Goal: Task Accomplishment & Management: Complete application form

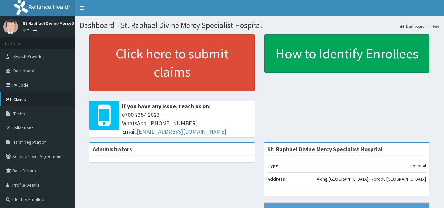
click at [30, 100] on link "Claims" at bounding box center [37, 99] width 75 height 14
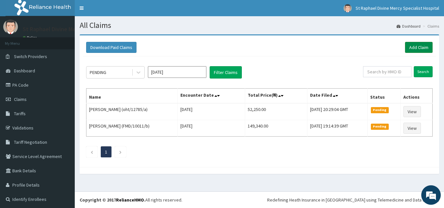
click at [412, 46] on link "Add Claim" at bounding box center [419, 47] width 28 height 11
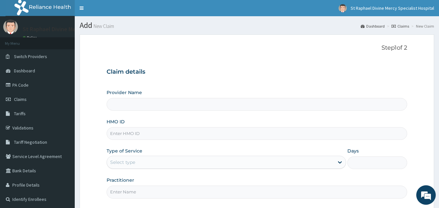
type input "St. Raphael Divine Mercy Specialist Hospital"
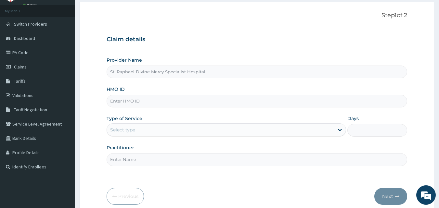
click at [183, 99] on input "HMO ID" at bounding box center [256, 101] width 301 height 13
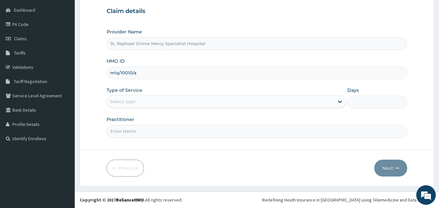
type input "mlq/10010/a"
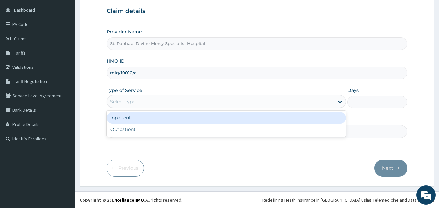
click at [177, 101] on div "Select type" at bounding box center [220, 101] width 227 height 10
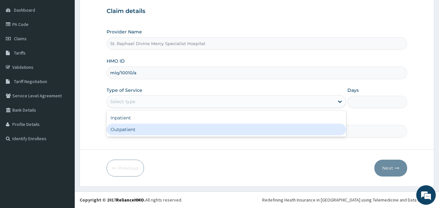
click at [152, 130] on div "Outpatient" at bounding box center [225, 130] width 239 height 12
type input "1"
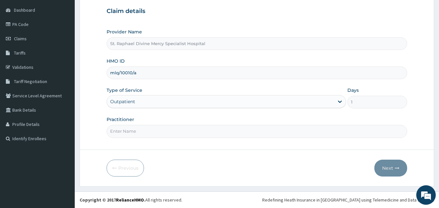
click at [150, 131] on input "Practitioner" at bounding box center [256, 131] width 301 height 13
type input "[PERSON_NAME] O."
click at [387, 169] on button "Next" at bounding box center [390, 168] width 33 height 17
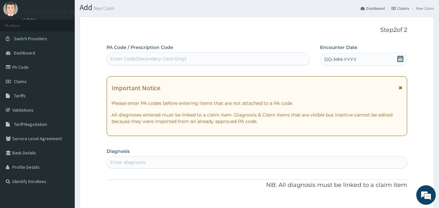
scroll to position [0, 0]
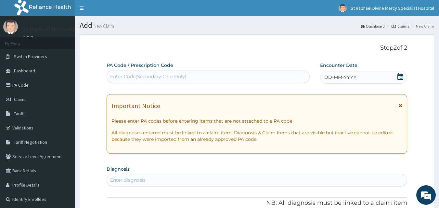
click at [400, 76] on icon at bounding box center [400, 76] width 6 height 6
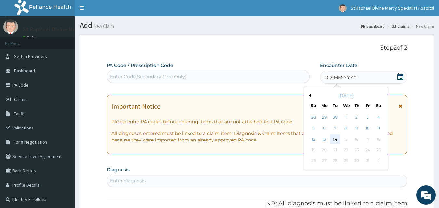
click at [336, 138] on div "14" at bounding box center [335, 139] width 10 height 10
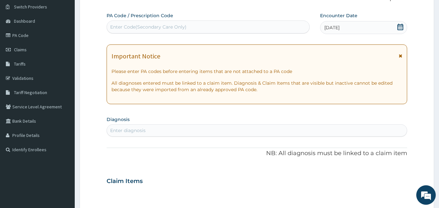
scroll to position [65, 0]
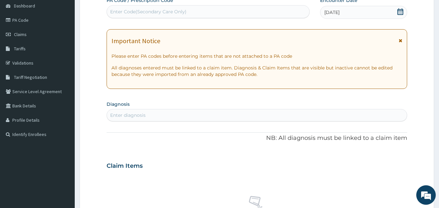
click at [180, 115] on div "Enter diagnosis" at bounding box center [257, 115] width 300 height 10
type input "[MEDICAL_DATA]"
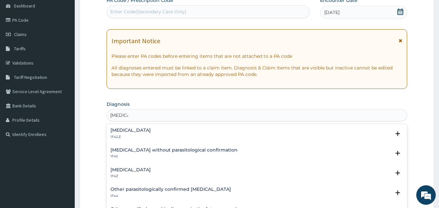
click at [145, 170] on h4 "[MEDICAL_DATA]" at bounding box center [130, 170] width 40 height 5
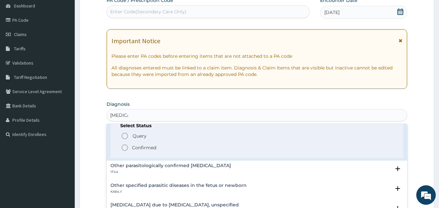
click at [125, 147] on icon "status option filled" at bounding box center [125, 148] width 8 height 8
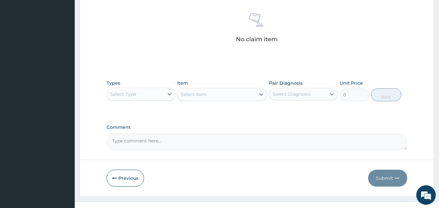
scroll to position [260, 0]
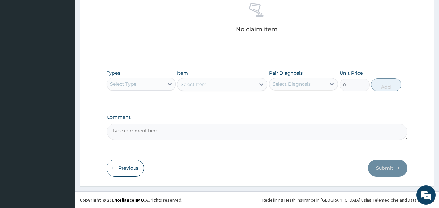
click at [137, 84] on div "Select Type" at bounding box center [135, 84] width 57 height 10
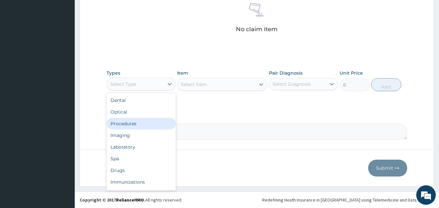
click at [144, 123] on div "Procedures" at bounding box center [140, 124] width 69 height 12
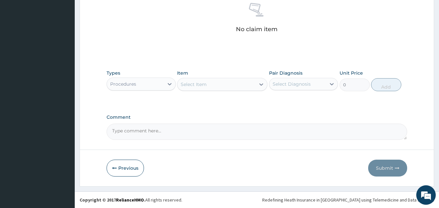
click at [226, 86] on div "Select Item" at bounding box center [216, 84] width 78 height 10
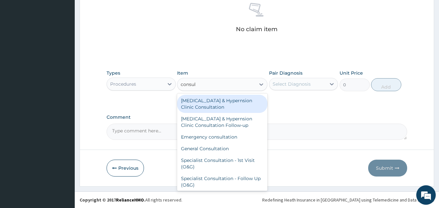
type input "consult"
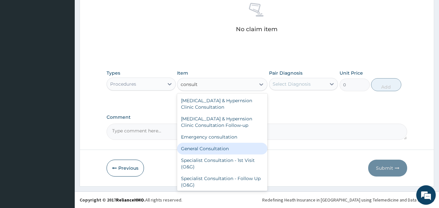
click at [214, 150] on div "General Consultation" at bounding box center [222, 149] width 90 height 12
type input "4750"
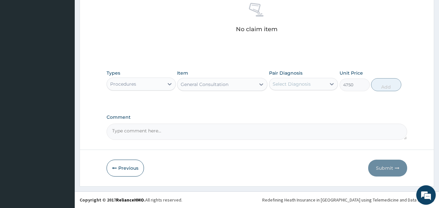
click at [297, 82] on div "Select Diagnosis" at bounding box center [291, 84] width 38 height 6
click at [276, 101] on input "checkbox" at bounding box center [275, 100] width 4 height 4
checkbox input "true"
click at [385, 87] on button "Add" at bounding box center [386, 84] width 30 height 13
type input "0"
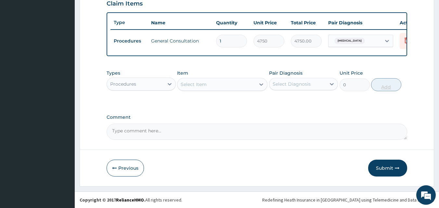
scroll to position [234, 0]
click at [148, 85] on div "Procedures" at bounding box center [135, 84] width 57 height 10
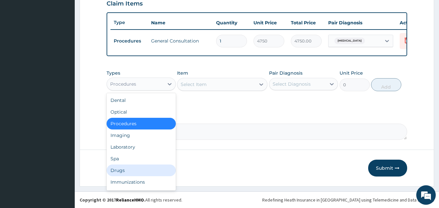
click at [130, 166] on div "Drugs" at bounding box center [140, 171] width 69 height 12
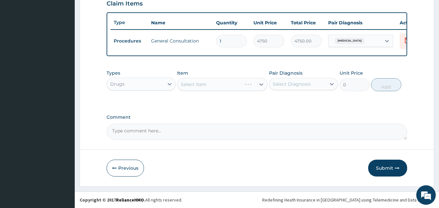
click at [202, 83] on div "Select Item" at bounding box center [222, 84] width 90 height 13
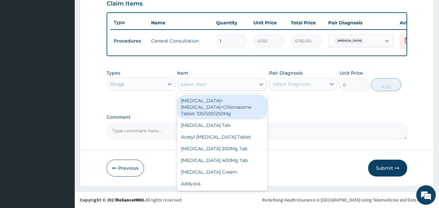
click at [186, 85] on div "Select Item" at bounding box center [194, 84] width 26 height 6
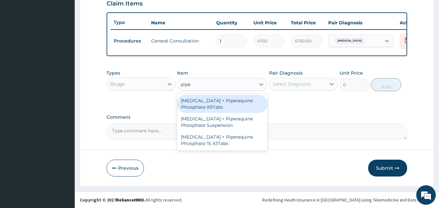
type input "piper"
click at [212, 103] on div "[MEDICAL_DATA] + Piperaquine Phosphate X9Tabs" at bounding box center [222, 104] width 90 height 18
type input "3325"
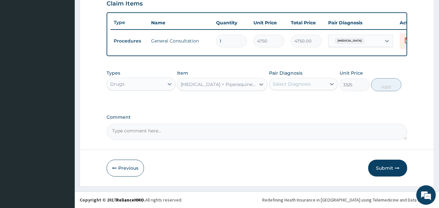
click at [280, 84] on div "Select Diagnosis" at bounding box center [291, 84] width 38 height 6
click at [274, 101] on input "checkbox" at bounding box center [275, 100] width 4 height 4
checkbox input "true"
click at [385, 85] on button "Add" at bounding box center [386, 84] width 30 height 13
type input "0"
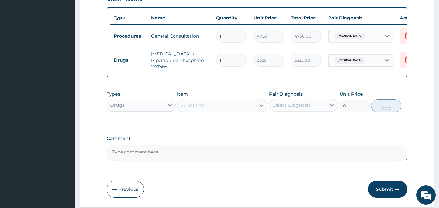
click at [227, 111] on div "Select Item" at bounding box center [216, 105] width 78 height 10
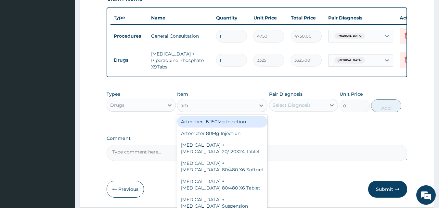
type input "artee"
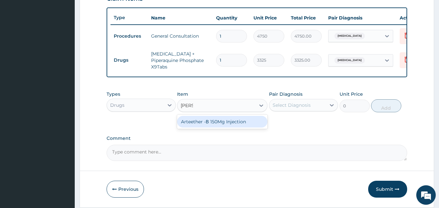
click at [211, 125] on div "Arteether -Β 150Mg Injection" at bounding box center [222, 122] width 90 height 12
type input "2375"
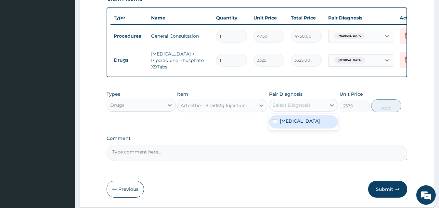
click at [319, 109] on div "Select Diagnosis" at bounding box center [297, 105] width 57 height 10
click at [275, 123] on input "checkbox" at bounding box center [275, 121] width 4 height 4
checkbox input "true"
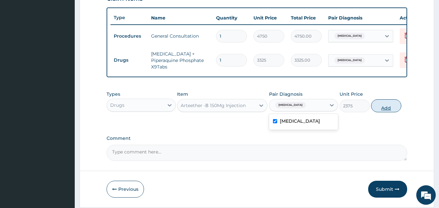
click at [386, 112] on button "Add" at bounding box center [386, 105] width 30 height 13
type input "0"
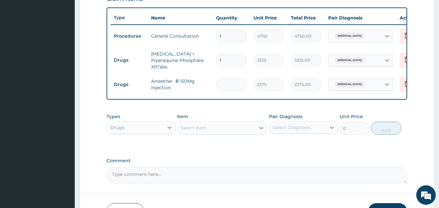
type input "0.00"
type input "3"
type input "7125.00"
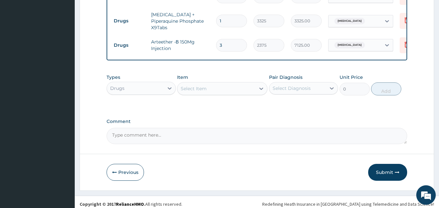
scroll to position [282, 0]
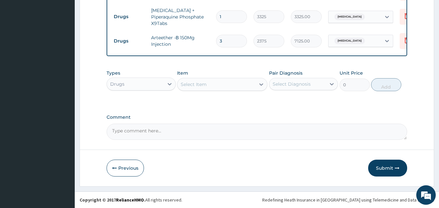
type input "3"
click at [199, 85] on div "Select Item" at bounding box center [194, 84] width 26 height 6
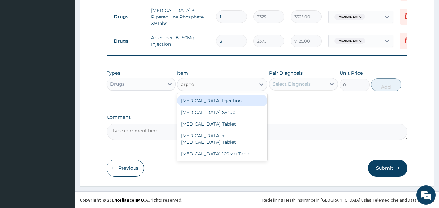
type input "orphen"
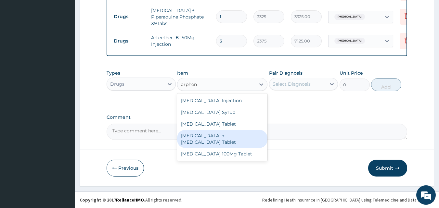
click at [223, 138] on div "[MEDICAL_DATA] + [MEDICAL_DATA] Tablet" at bounding box center [222, 139] width 90 height 18
type input "190"
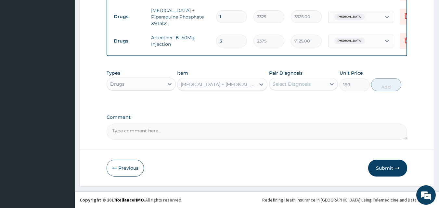
click at [293, 85] on div "Select Diagnosis" at bounding box center [291, 84] width 38 height 6
click at [273, 99] on input "checkbox" at bounding box center [275, 100] width 4 height 4
checkbox input "true"
click at [385, 88] on button "Add" at bounding box center [386, 84] width 30 height 13
type input "0"
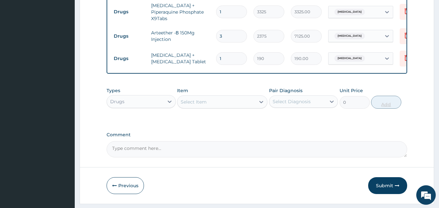
type input "12"
type input "2280.00"
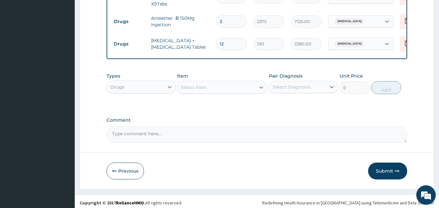
scroll to position [305, 0]
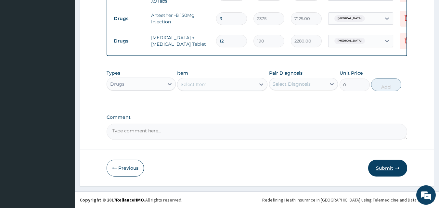
type input "12"
click at [391, 167] on button "Submit" at bounding box center [387, 168] width 39 height 17
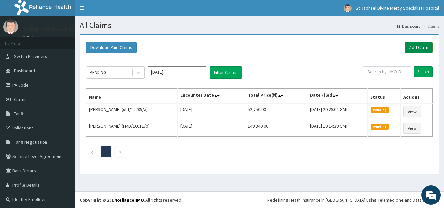
click at [413, 49] on link "Add Claim" at bounding box center [419, 47] width 28 height 11
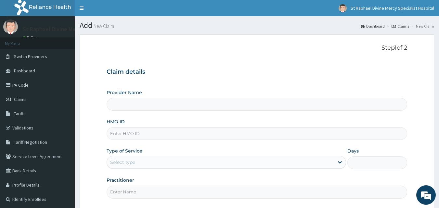
scroll to position [32, 0]
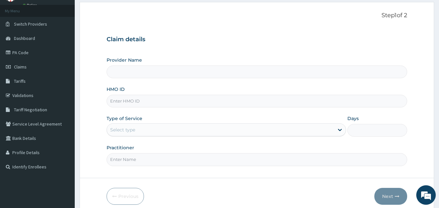
type input "St. Raphael Divine Mercy Specialist Hospital"
click at [174, 100] on input "HMO ID" at bounding box center [256, 101] width 301 height 13
type input "OPL/10023/b"
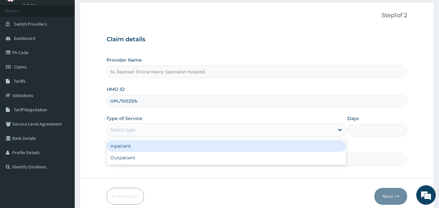
click at [154, 131] on div "Select type" at bounding box center [220, 130] width 227 height 10
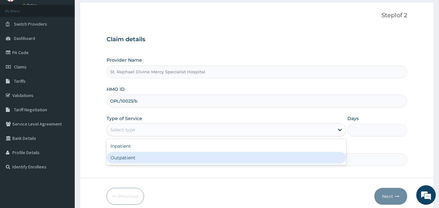
click at [148, 156] on div "Outpatient" at bounding box center [225, 158] width 239 height 12
type input "1"
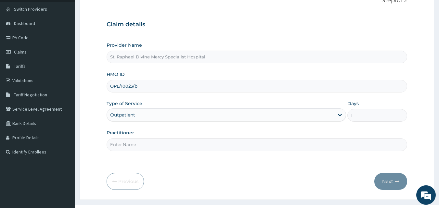
scroll to position [61, 0]
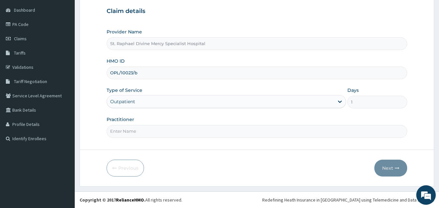
click at [178, 135] on input "Practitioner" at bounding box center [256, 131] width 301 height 13
type input "[PERSON_NAME] O."
click at [390, 171] on button "Next" at bounding box center [390, 168] width 33 height 17
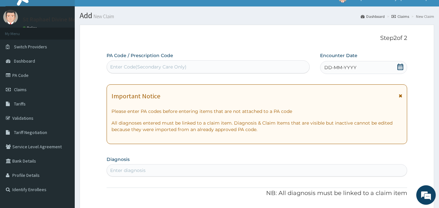
scroll to position [0, 0]
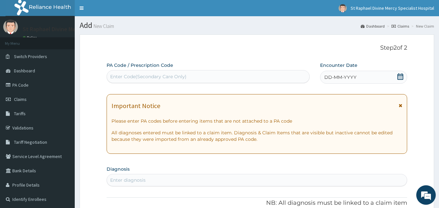
click at [399, 76] on icon at bounding box center [400, 76] width 6 height 6
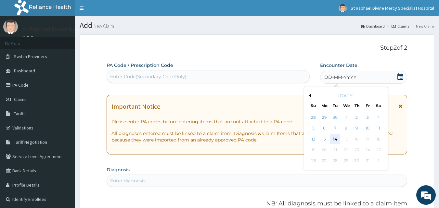
click at [338, 138] on div "14" at bounding box center [335, 139] width 10 height 10
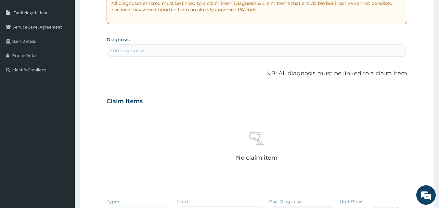
scroll to position [130, 0]
click at [146, 52] on div "Enter diagnosis" at bounding box center [257, 50] width 300 height 10
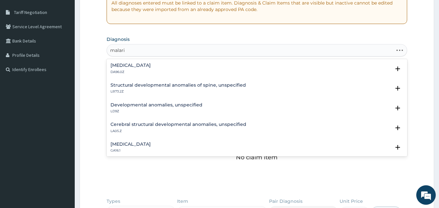
type input "[MEDICAL_DATA]"
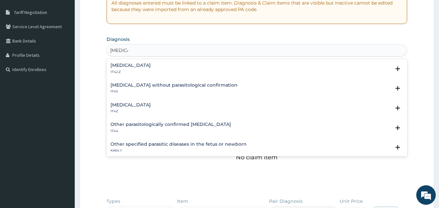
click at [149, 107] on h4 "[MEDICAL_DATA]" at bounding box center [130, 105] width 40 height 5
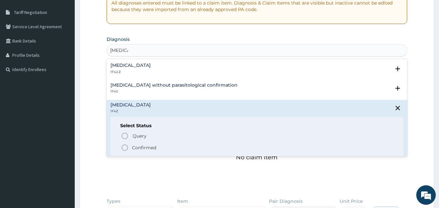
click at [137, 148] on p "Confirmed" at bounding box center [144, 147] width 24 height 6
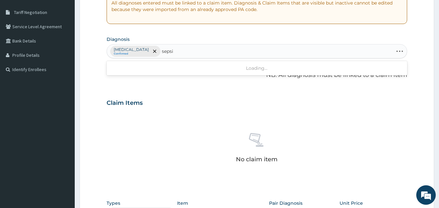
type input "[MEDICAL_DATA]"
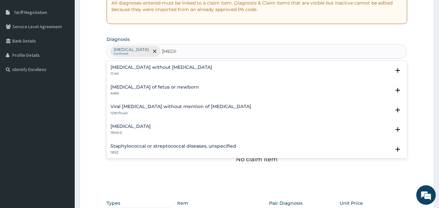
click at [146, 107] on h4 "Viral [MEDICAL_DATA] without mention of [MEDICAL_DATA]" at bounding box center [180, 106] width 141 height 5
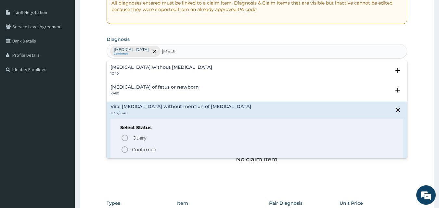
click at [127, 148] on icon "status option filled" at bounding box center [125, 150] width 8 height 8
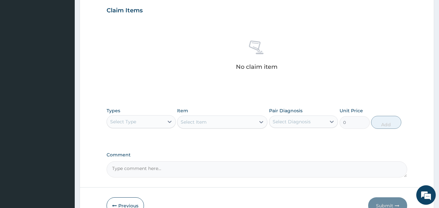
scroll to position [227, 0]
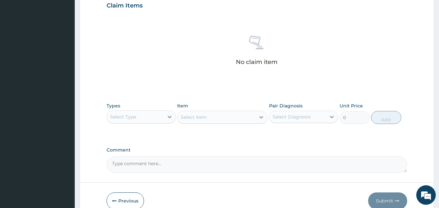
click at [149, 116] on div "Select Type" at bounding box center [135, 117] width 57 height 10
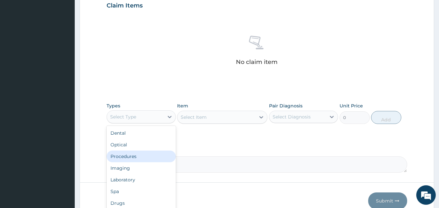
click at [142, 152] on div "Procedures" at bounding box center [140, 157] width 69 height 12
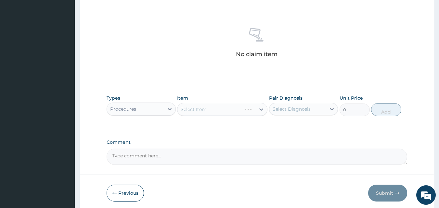
scroll to position [260, 0]
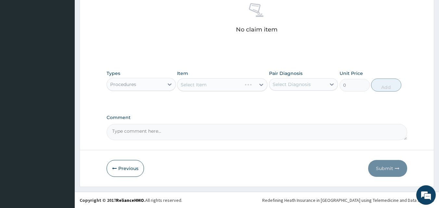
click at [221, 86] on div "Select Item" at bounding box center [222, 84] width 90 height 13
click at [183, 83] on div "Select Item" at bounding box center [194, 84] width 26 height 6
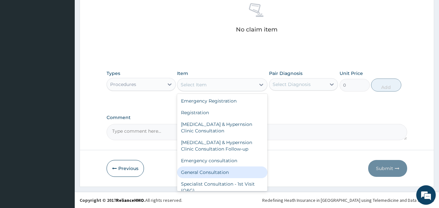
click at [210, 172] on div "General Consultation" at bounding box center [222, 173] width 90 height 12
type input "4750"
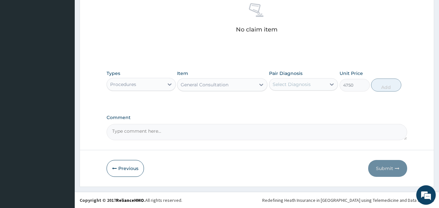
click at [297, 87] on div "Select Diagnosis" at bounding box center [291, 84] width 38 height 6
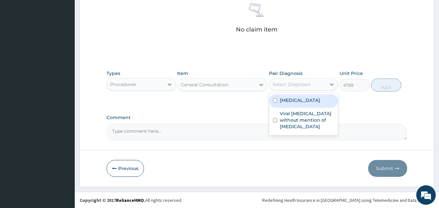
click at [274, 101] on input "checkbox" at bounding box center [275, 100] width 4 height 4
checkbox input "true"
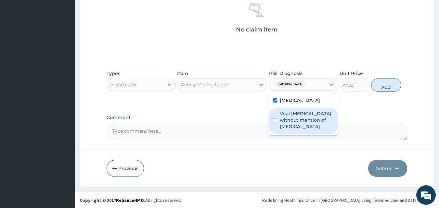
click at [276, 119] on input "checkbox" at bounding box center [275, 120] width 4 height 4
checkbox input "true"
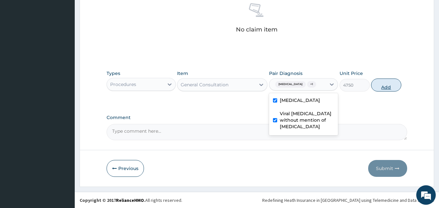
click at [383, 88] on button "Add" at bounding box center [386, 85] width 30 height 13
type input "0"
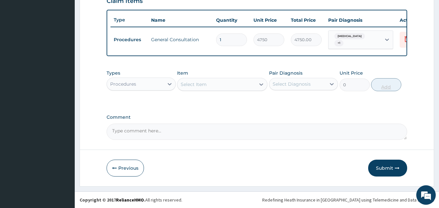
scroll to position [237, 0]
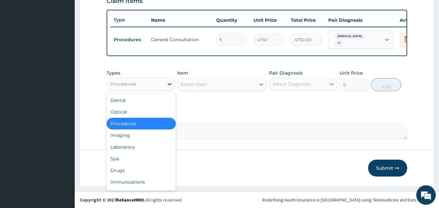
click at [164, 88] on div at bounding box center [170, 84] width 12 height 12
click at [138, 150] on div "Laboratory" at bounding box center [140, 147] width 69 height 12
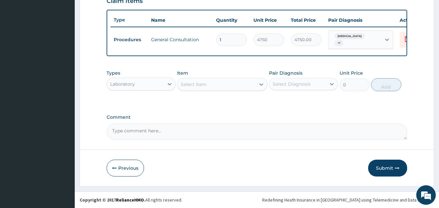
click at [195, 87] on div "Select Item" at bounding box center [194, 84] width 26 height 6
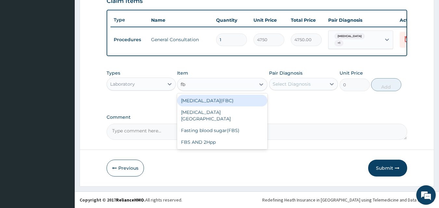
type input "fbc"
click at [222, 101] on div "[MEDICAL_DATA](FBC)" at bounding box center [222, 101] width 90 height 12
type input "4750"
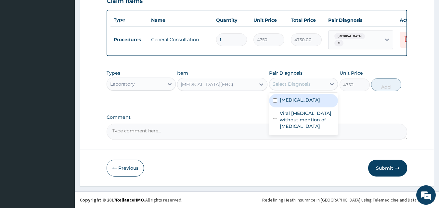
click at [297, 85] on div "Select Diagnosis" at bounding box center [291, 84] width 38 height 6
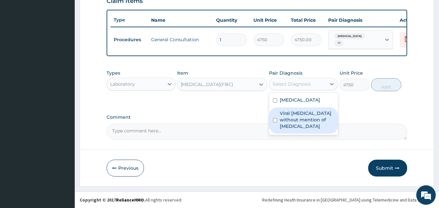
click at [274, 120] on input "checkbox" at bounding box center [275, 120] width 4 height 4
checkbox input "true"
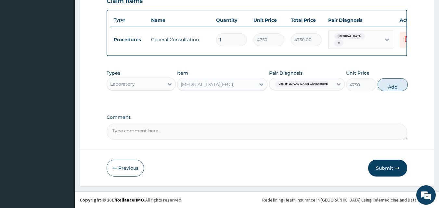
click at [388, 87] on button "Add" at bounding box center [392, 84] width 30 height 13
type input "0"
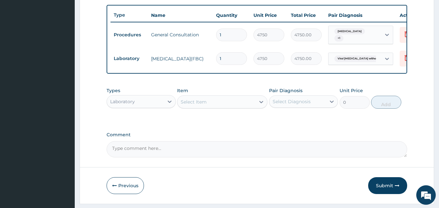
click at [231, 107] on div "Select Item" at bounding box center [216, 102] width 78 height 10
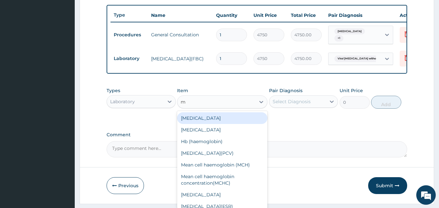
type input "mp"
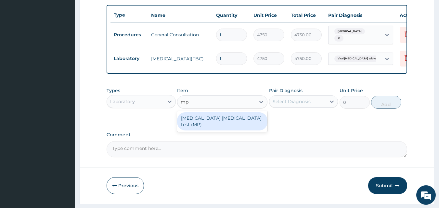
click at [226, 121] on div "[MEDICAL_DATA] [MEDICAL_DATA] test (MP)" at bounding box center [222, 121] width 90 height 18
type input "2375"
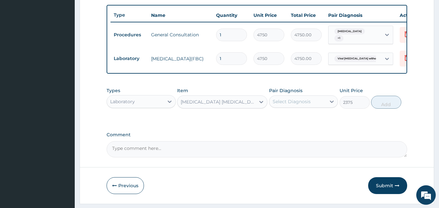
click at [292, 105] on div "Select Diagnosis" at bounding box center [291, 101] width 38 height 6
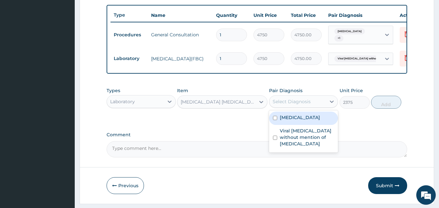
click at [274, 120] on input "checkbox" at bounding box center [275, 118] width 4 height 4
checkbox input "true"
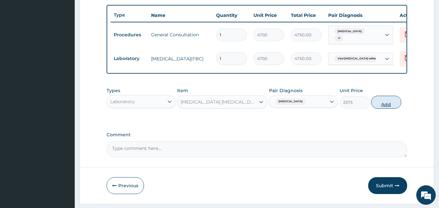
click at [386, 109] on button "Add" at bounding box center [386, 102] width 30 height 13
type input "0"
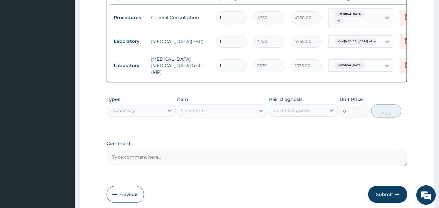
scroll to position [269, 0]
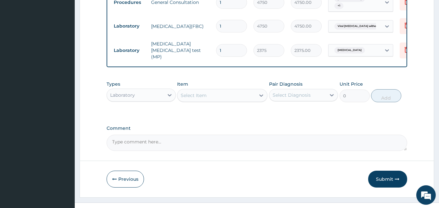
click at [130, 97] on div "Laboratory" at bounding box center [122, 95] width 25 height 6
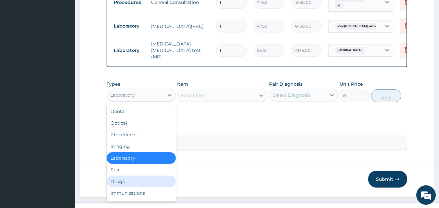
click at [129, 181] on div "Drugs" at bounding box center [140, 182] width 69 height 12
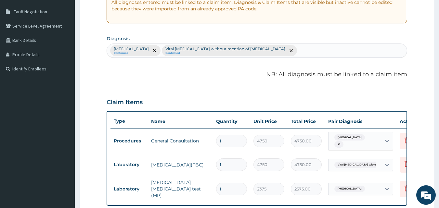
scroll to position [119, 0]
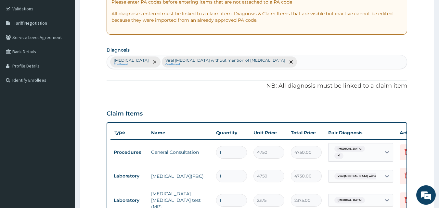
click at [275, 60] on div "[MEDICAL_DATA] Confirmed Viral [MEDICAL_DATA] without mention of [MEDICAL_DATA]…" at bounding box center [257, 62] width 300 height 14
type input "upper"
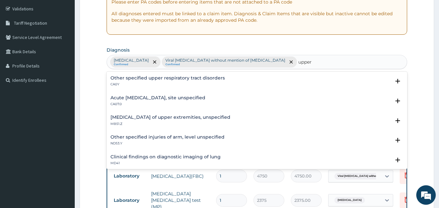
click at [199, 101] on div "Acute [MEDICAL_DATA], site unspecified CA07.0" at bounding box center [157, 100] width 95 height 11
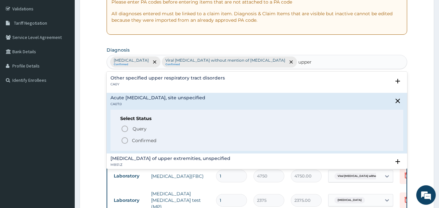
click at [124, 141] on icon "status option filled" at bounding box center [125, 141] width 8 height 8
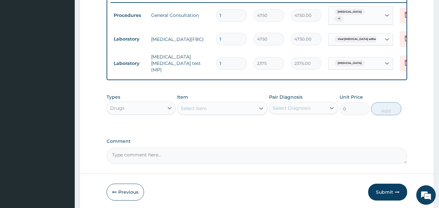
scroll to position [282, 0]
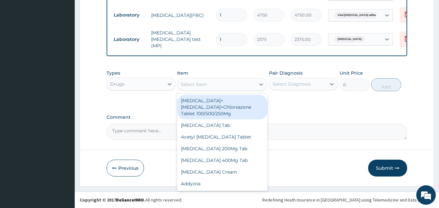
click at [222, 87] on div "Select Item" at bounding box center [216, 84] width 78 height 10
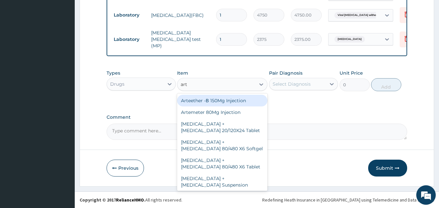
type input "arte"
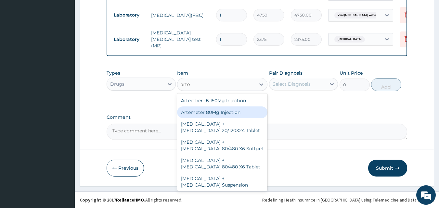
click at [220, 114] on div "Artemeter 80Mg Injection" at bounding box center [222, 112] width 90 height 12
type input "807.5"
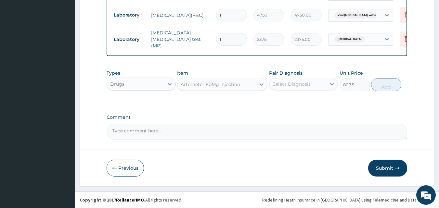
click at [298, 89] on div "Select Diagnosis" at bounding box center [297, 84] width 57 height 10
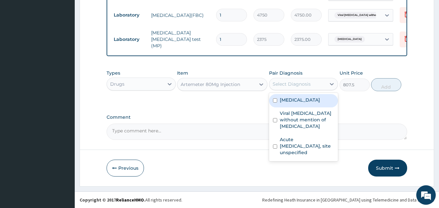
click at [275, 100] on input "checkbox" at bounding box center [275, 100] width 4 height 4
checkbox input "true"
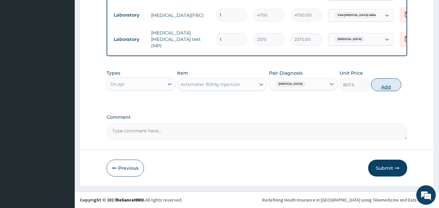
click at [386, 89] on button "Add" at bounding box center [386, 84] width 30 height 13
type input "0"
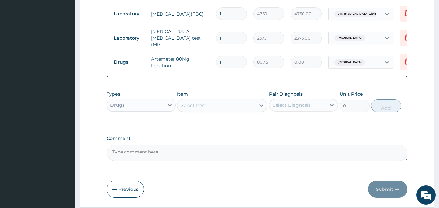
type input "0.00"
type input "3"
type input "2422.50"
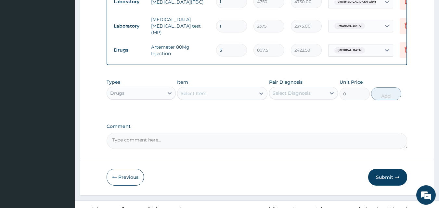
scroll to position [304, 0]
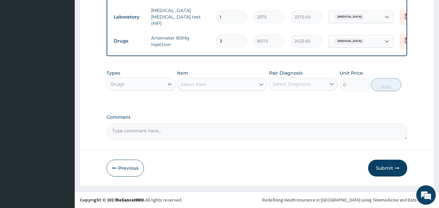
type input "3"
click at [238, 86] on div "Select Item" at bounding box center [216, 84] width 78 height 10
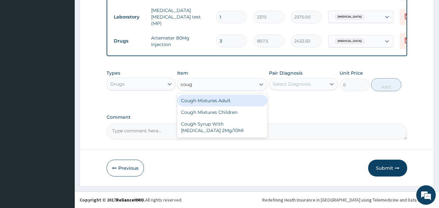
type input "cough"
click at [227, 99] on div "Cough Mixtures Adult" at bounding box center [222, 101] width 90 height 12
type input "2375"
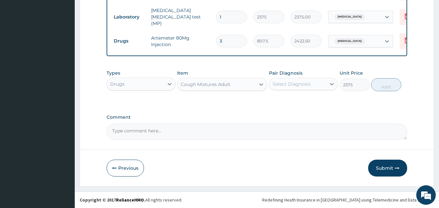
click at [280, 85] on div "Select Diagnosis" at bounding box center [291, 84] width 38 height 6
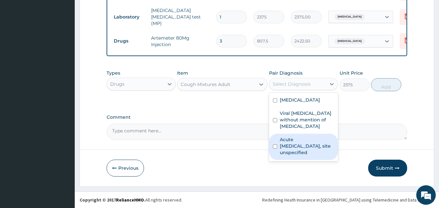
click at [278, 145] on div "Acute [MEDICAL_DATA], site unspecified" at bounding box center [303, 147] width 69 height 26
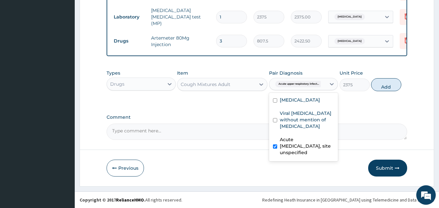
checkbox input "true"
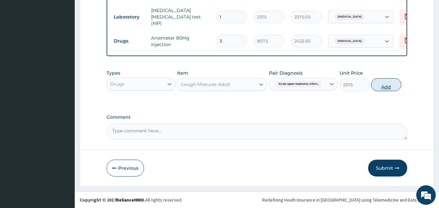
click at [388, 88] on button "Add" at bounding box center [386, 84] width 30 height 13
type input "0"
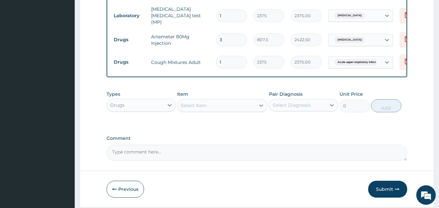
click at [204, 106] on div "Select Item" at bounding box center [194, 105] width 26 height 6
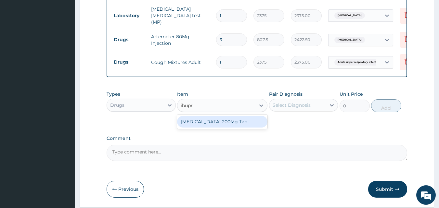
type input "ibupro"
click at [210, 128] on div "[MEDICAL_DATA] 200Mg Tab" at bounding box center [222, 122] width 90 height 12
type input "142.5"
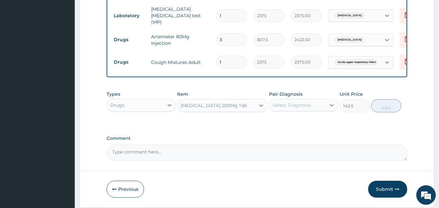
click at [287, 107] on div "Select Diagnosis" at bounding box center [291, 105] width 38 height 6
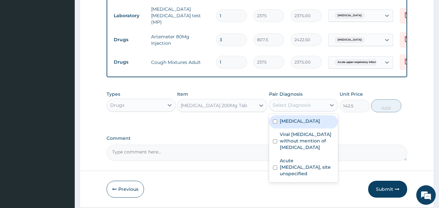
click at [276, 125] on div "[MEDICAL_DATA]" at bounding box center [303, 121] width 69 height 13
checkbox input "true"
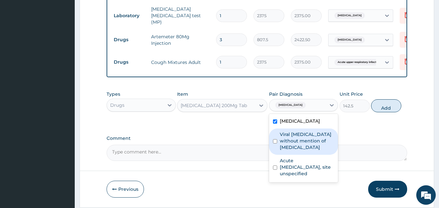
click at [272, 144] on div "Viral [MEDICAL_DATA] without mention of [MEDICAL_DATA]" at bounding box center [303, 142] width 69 height 26
checkbox input "true"
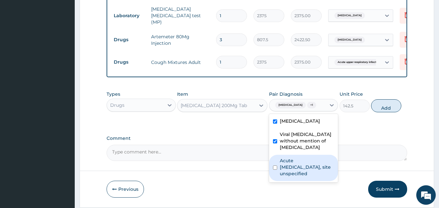
click at [273, 169] on input "checkbox" at bounding box center [275, 168] width 4 height 4
checkbox input "true"
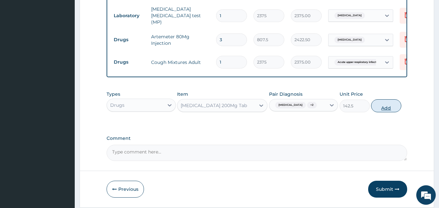
click at [388, 111] on button "Add" at bounding box center [386, 105] width 30 height 13
type input "0"
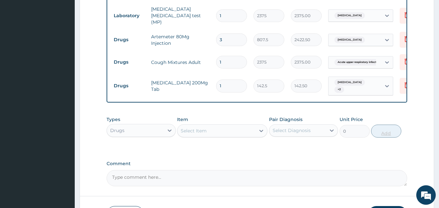
type input "0.00"
type input "9"
type input "1282.50"
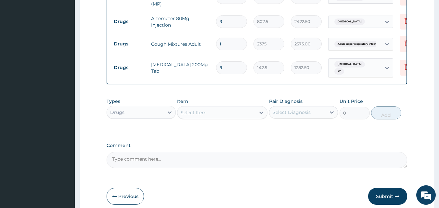
scroll to position [336, 0]
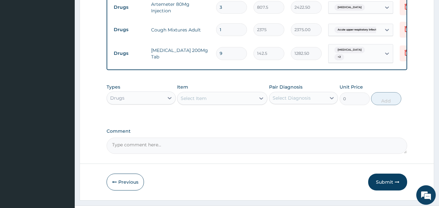
type input "9"
click at [204, 102] on div "Select Item" at bounding box center [194, 98] width 26 height 6
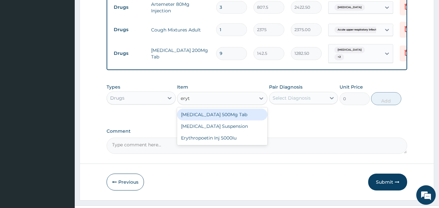
type input "eryth"
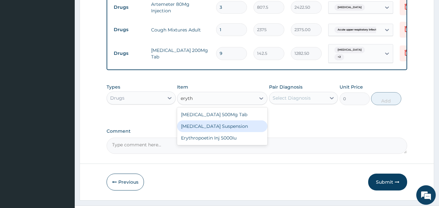
click at [206, 129] on div "[MEDICAL_DATA] Suspension" at bounding box center [222, 126] width 90 height 12
type input "2375"
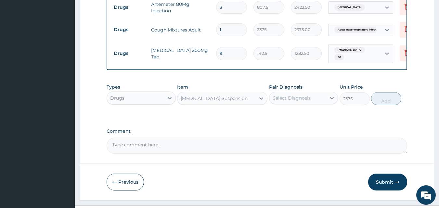
click at [299, 94] on div "Select Diagnosis" at bounding box center [297, 98] width 57 height 10
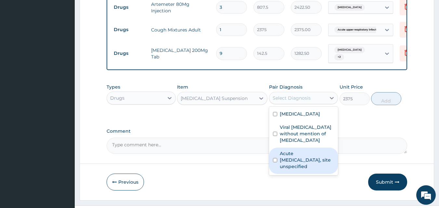
click at [276, 162] on input "checkbox" at bounding box center [275, 160] width 4 height 4
checkbox input "true"
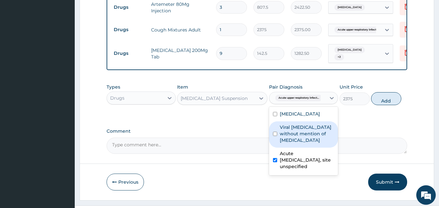
click at [275, 134] on input "checkbox" at bounding box center [275, 134] width 4 height 4
checkbox input "true"
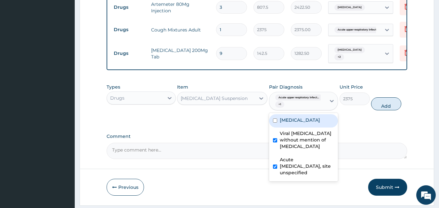
click at [274, 121] on input "checkbox" at bounding box center [275, 121] width 4 height 4
checkbox input "true"
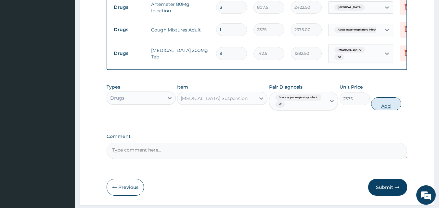
click at [388, 108] on button "Add" at bounding box center [386, 103] width 30 height 13
type input "0"
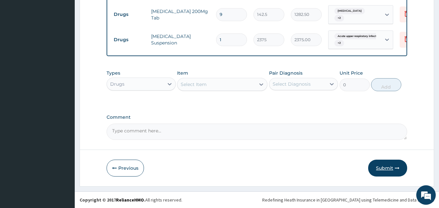
click at [385, 168] on button "Submit" at bounding box center [387, 168] width 39 height 17
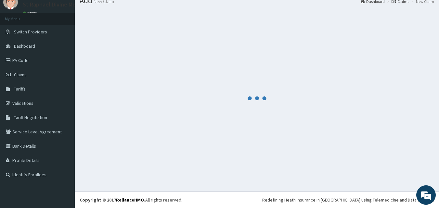
scroll to position [377, 0]
